Goal: Navigation & Orientation: Find specific page/section

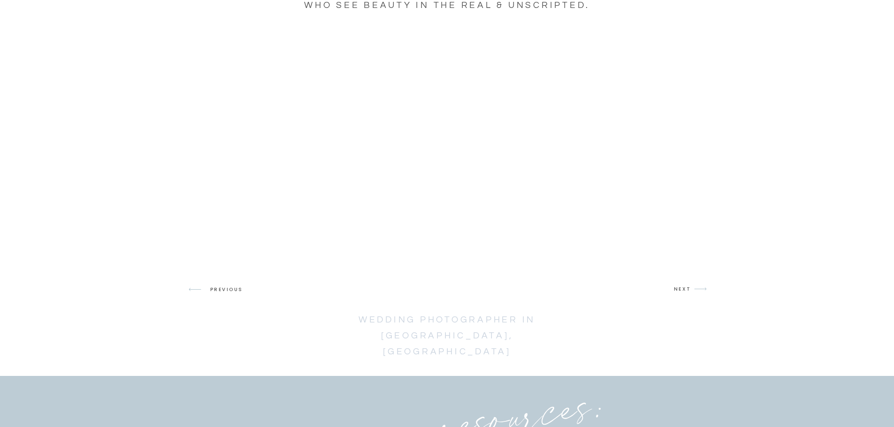
scroll to position [1595, 0]
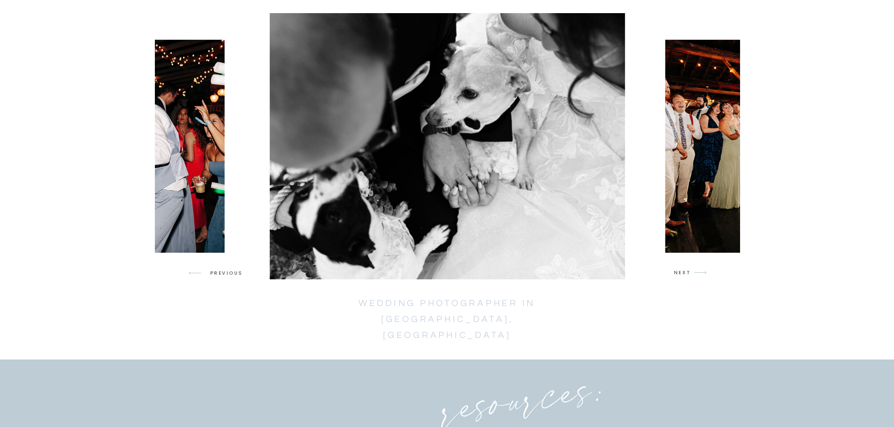
click at [687, 276] on p "NEXT" at bounding box center [683, 273] width 18 height 8
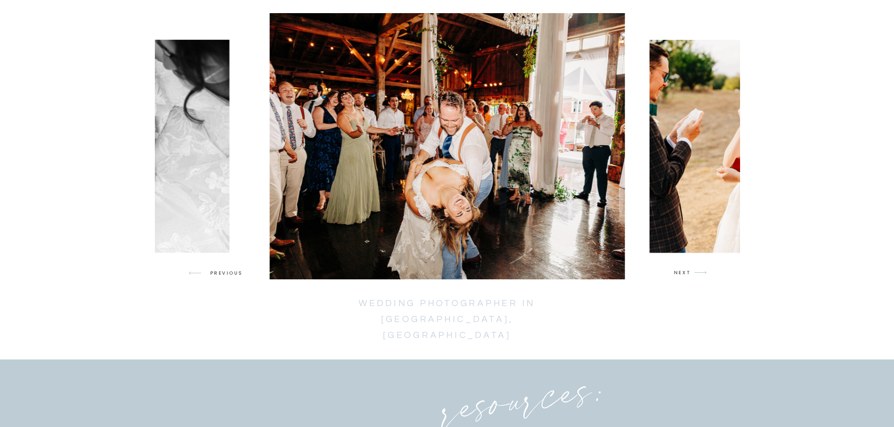
click at [687, 276] on p "NEXT" at bounding box center [683, 273] width 18 height 8
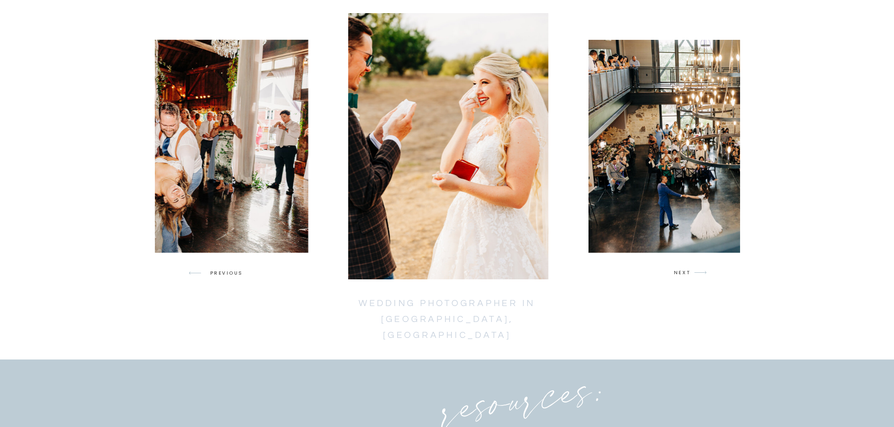
click at [687, 276] on p "NEXT" at bounding box center [683, 273] width 18 height 8
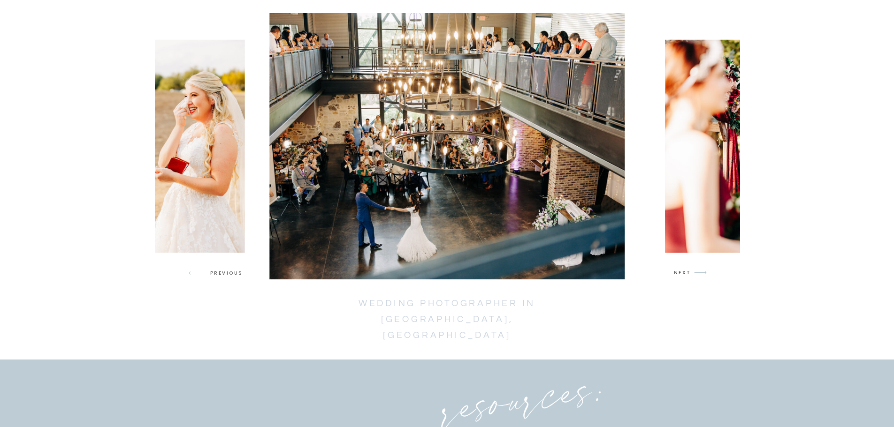
click at [687, 276] on p "NEXT" at bounding box center [683, 273] width 18 height 8
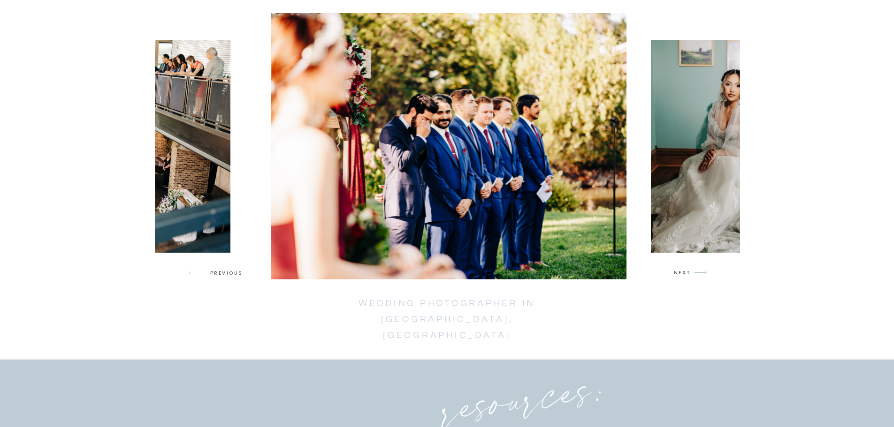
click at [687, 276] on p "NEXT" at bounding box center [683, 273] width 18 height 8
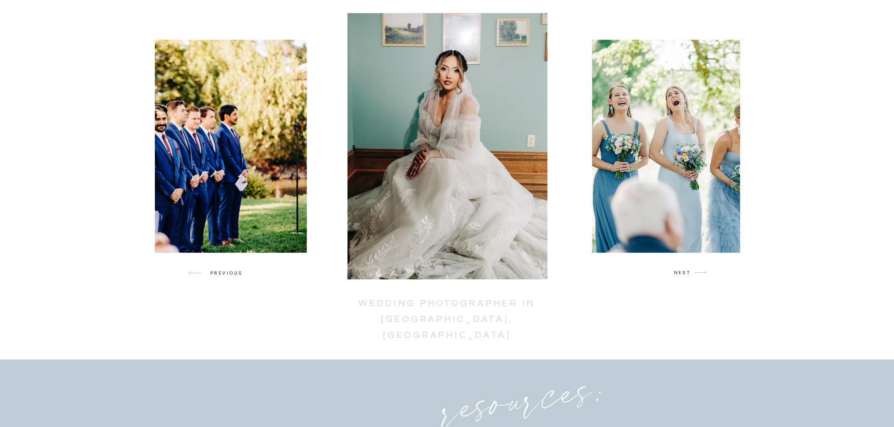
click at [687, 275] on p "NEXT" at bounding box center [683, 273] width 18 height 8
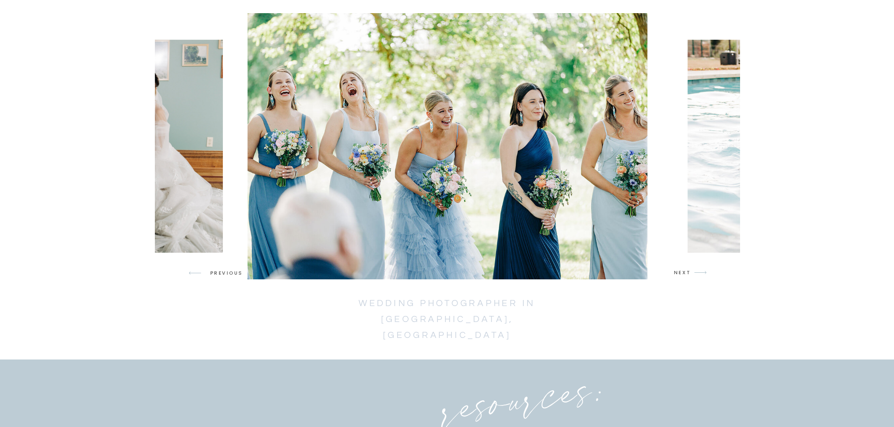
click at [687, 275] on p "NEXT" at bounding box center [683, 273] width 18 height 8
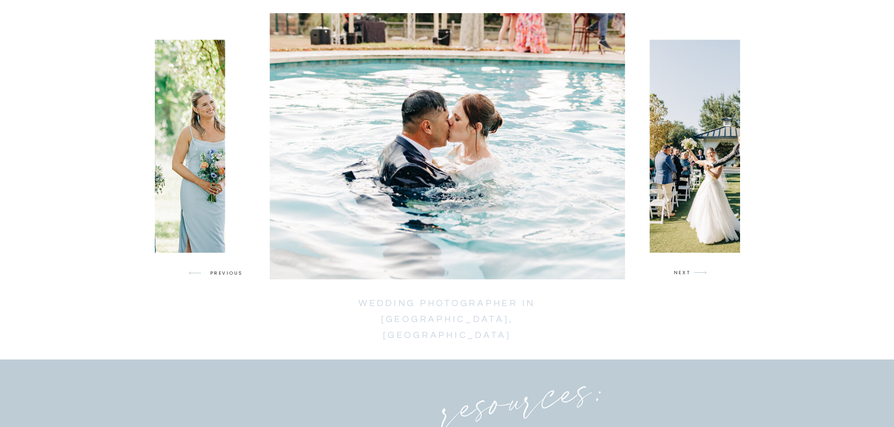
click at [687, 274] on p "NEXT" at bounding box center [683, 273] width 18 height 8
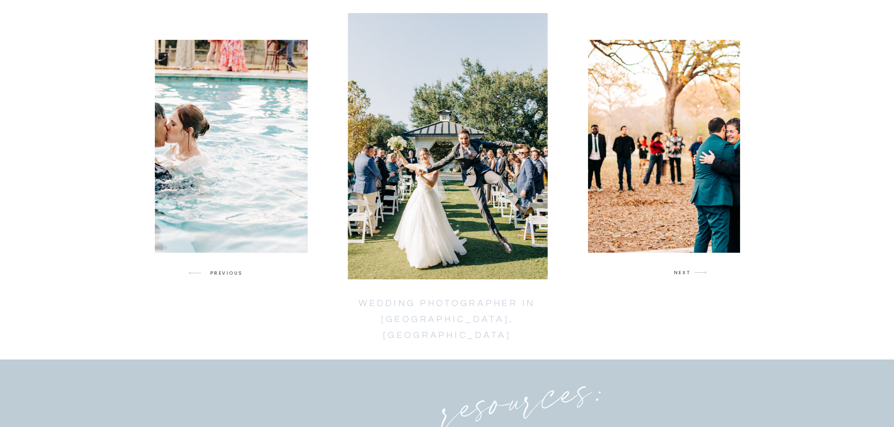
click at [687, 274] on p "NEXT" at bounding box center [683, 273] width 18 height 8
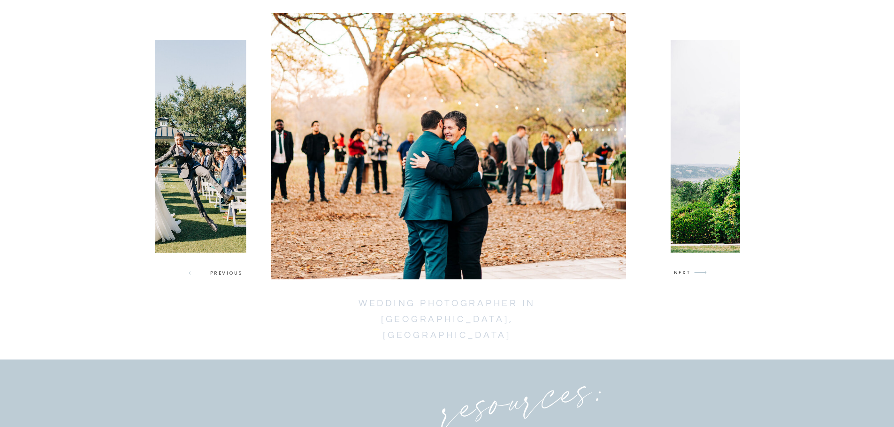
click at [687, 274] on p "NEXT" at bounding box center [683, 273] width 18 height 8
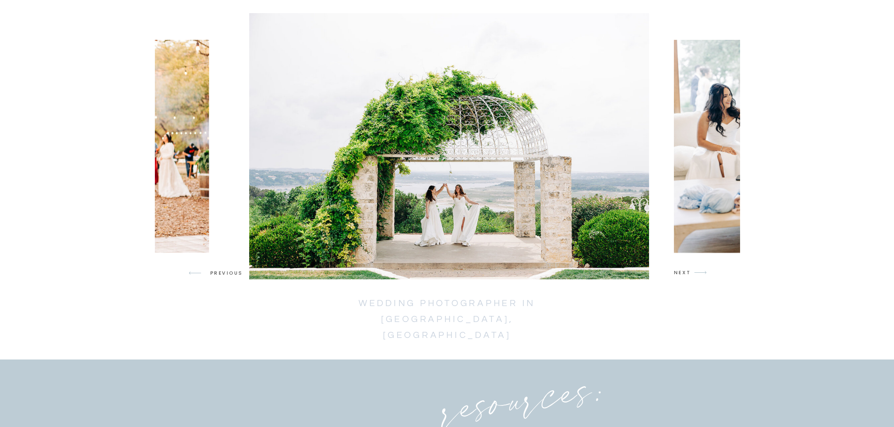
click at [687, 274] on p "NEXT" at bounding box center [683, 273] width 18 height 8
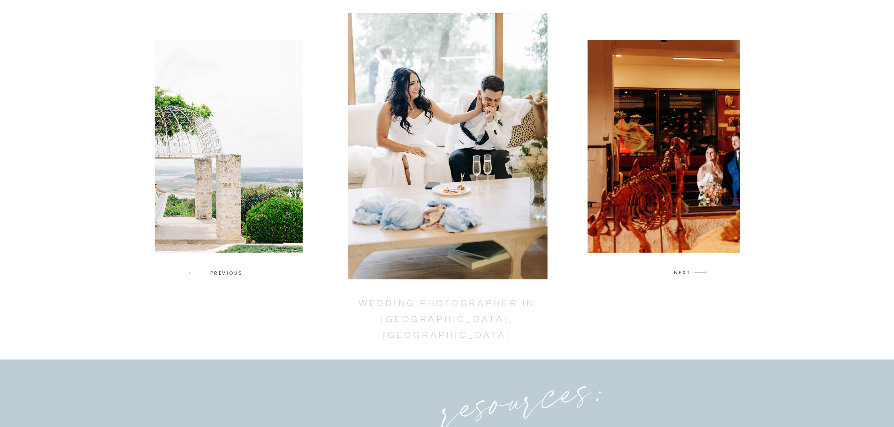
click at [687, 274] on p "NEXT" at bounding box center [683, 273] width 18 height 8
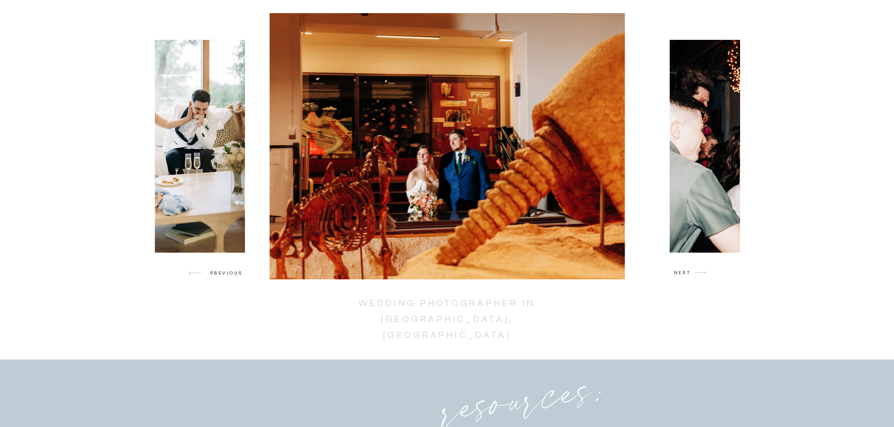
click at [687, 274] on p "NEXT" at bounding box center [683, 273] width 18 height 8
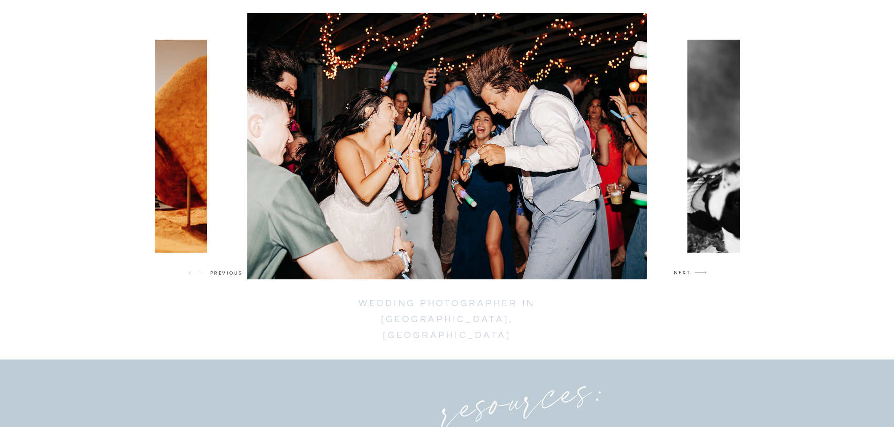
click at [687, 274] on p "NEXT" at bounding box center [683, 273] width 18 height 8
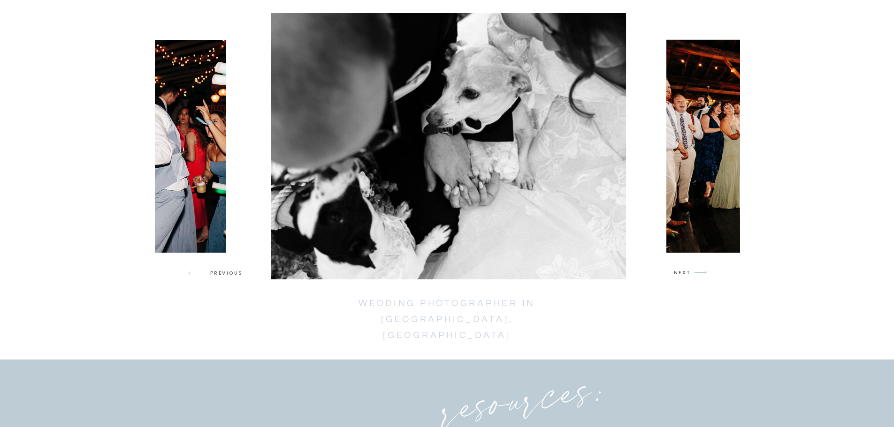
click at [687, 274] on p "NEXT" at bounding box center [683, 273] width 18 height 8
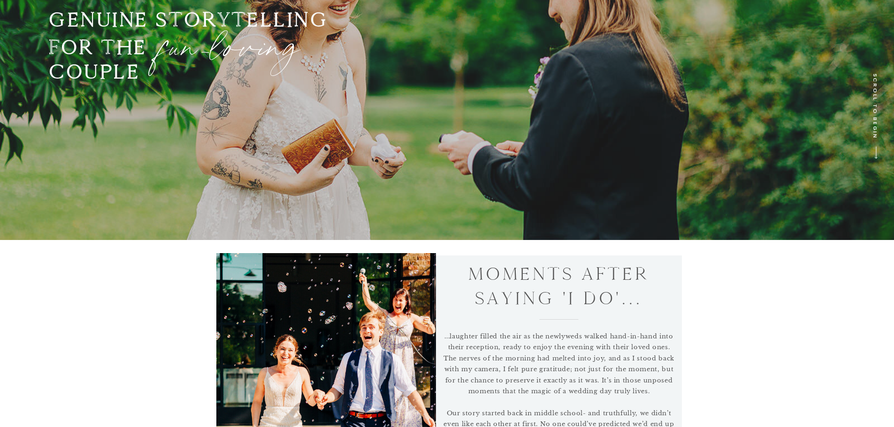
scroll to position [0, 0]
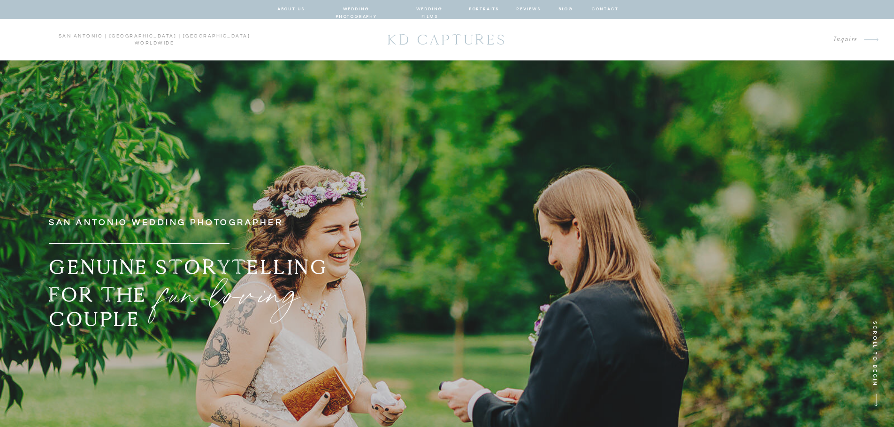
click at [492, 10] on nav "portraits" at bounding box center [484, 9] width 30 height 8
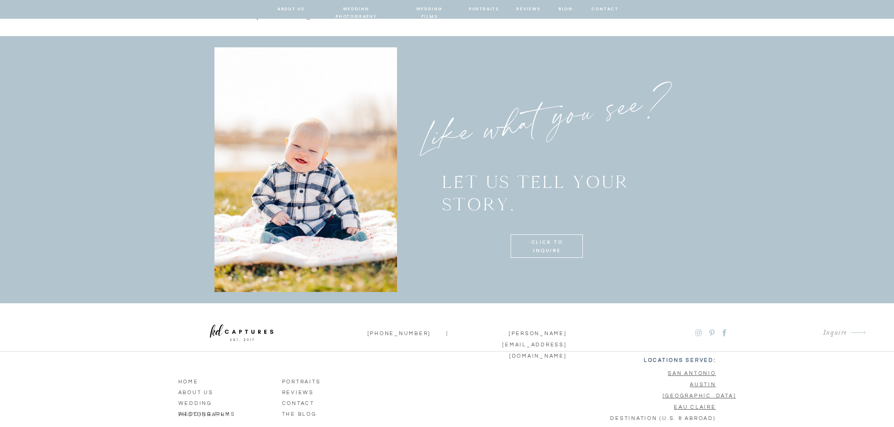
scroll to position [2474, 0]
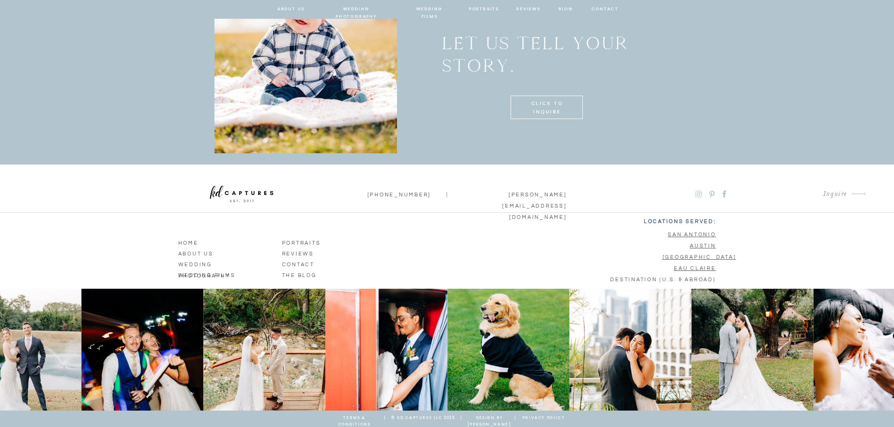
click at [199, 272] on p "wedding films" at bounding box center [208, 274] width 60 height 8
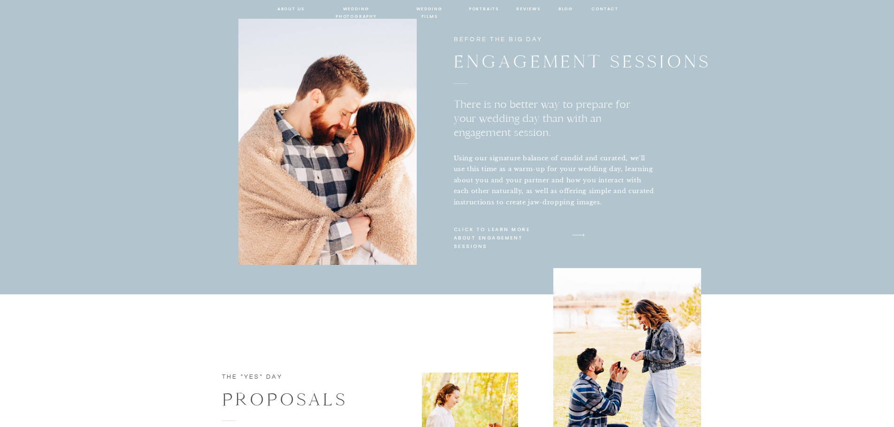
scroll to position [0, 0]
